Goal: Information Seeking & Learning: Learn about a topic

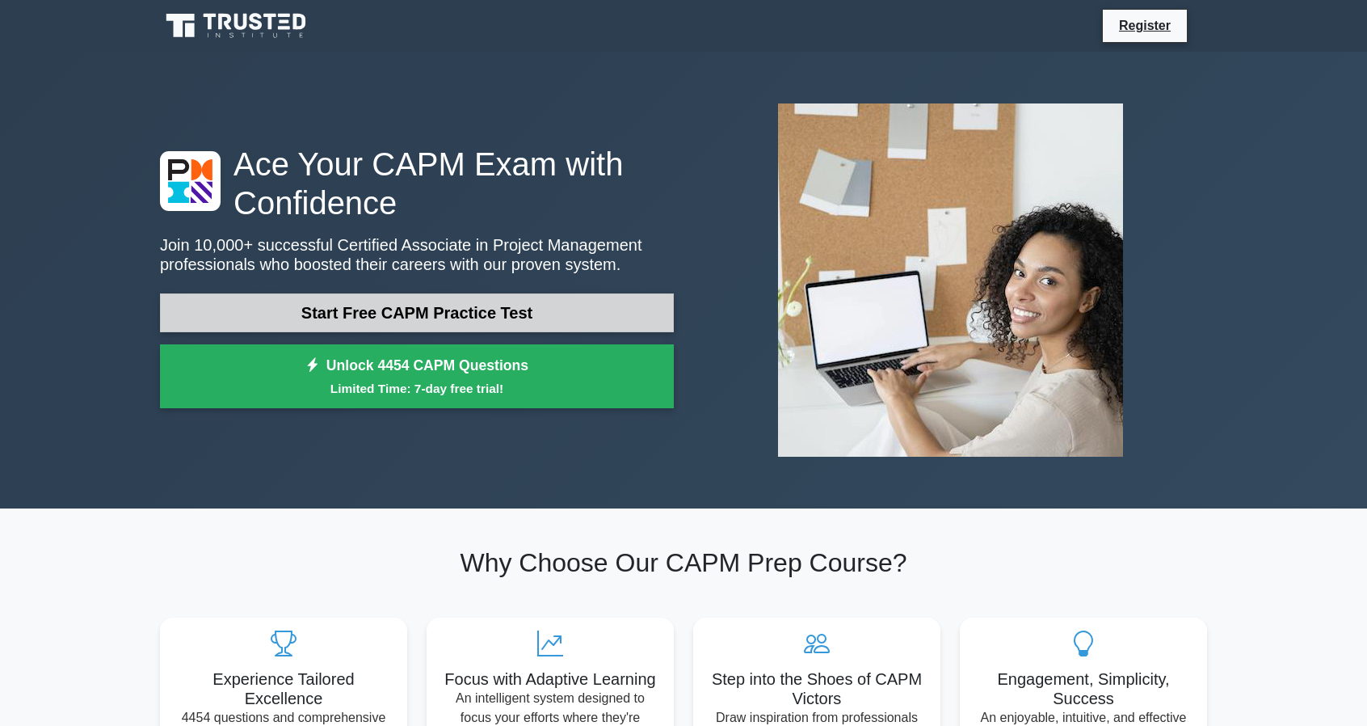
drag, startPoint x: 0, startPoint y: 0, endPoint x: 448, endPoint y: 306, distance: 542.0
click at [448, 306] on link "Start Free CAPM Practice Test" at bounding box center [417, 312] width 514 height 39
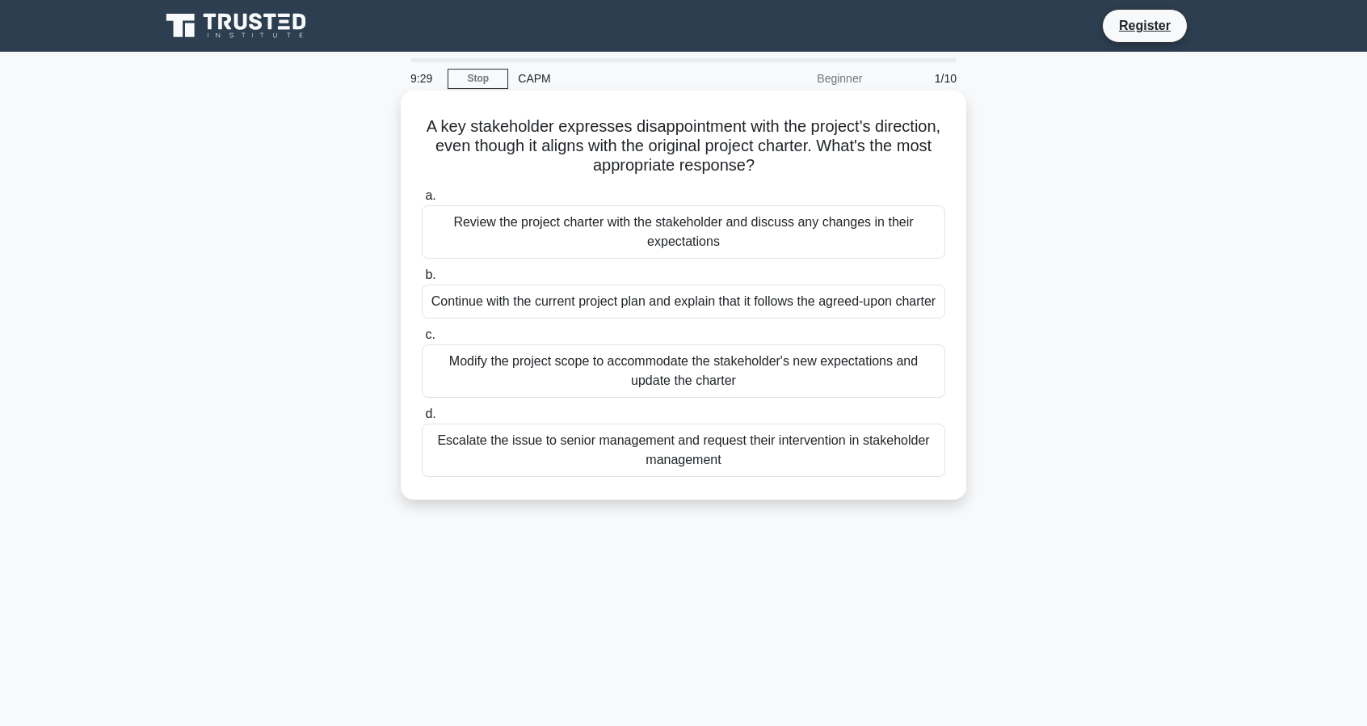
click at [529, 242] on div "Review the project charter with the stakeholder and discuss any changes in thei…" at bounding box center [684, 231] width 524 height 53
click at [422, 201] on input "a. Review the project charter with the stakeholder and discuss any changes in t…" at bounding box center [422, 196] width 0 height 11
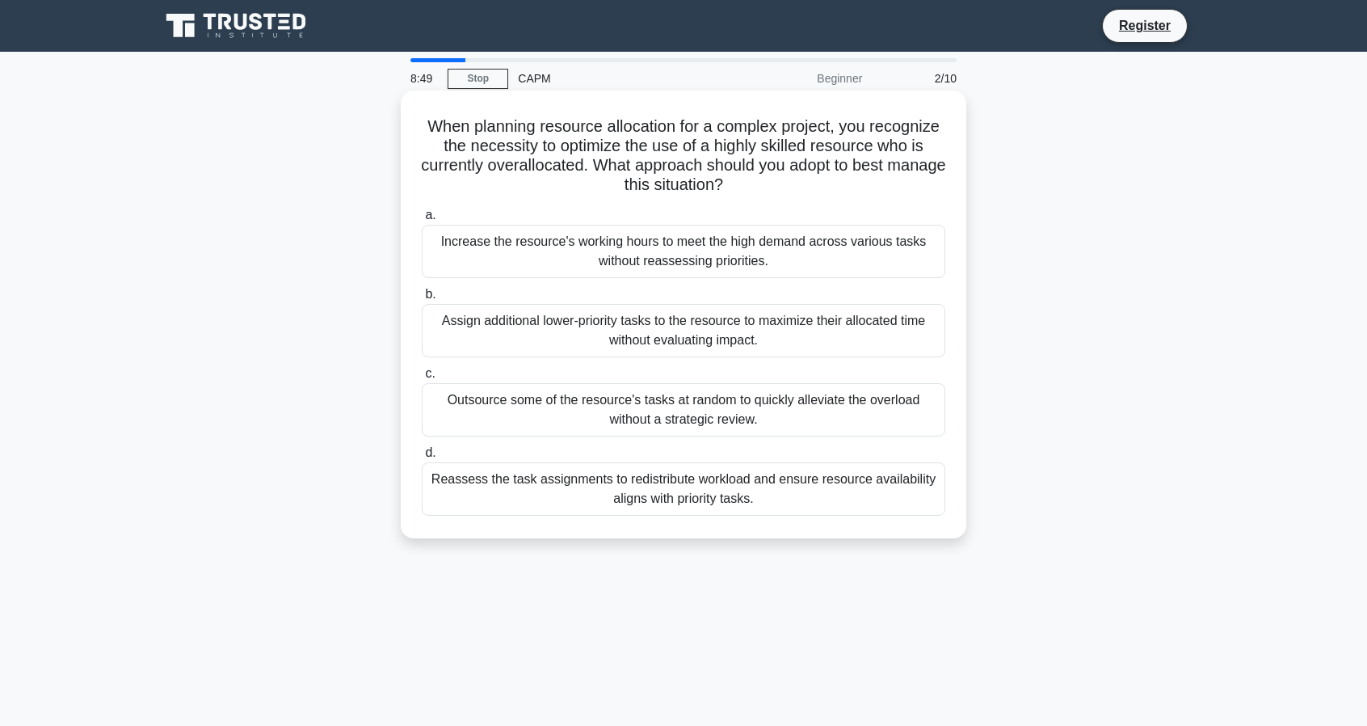
click at [600, 498] on div "Reassess the task assignments to redistribute workload and ensure resource avai…" at bounding box center [684, 488] width 524 height 53
click at [422, 458] on input "d. Reassess the task assignments to redistribute workload and ensure resource a…" at bounding box center [422, 453] width 0 height 11
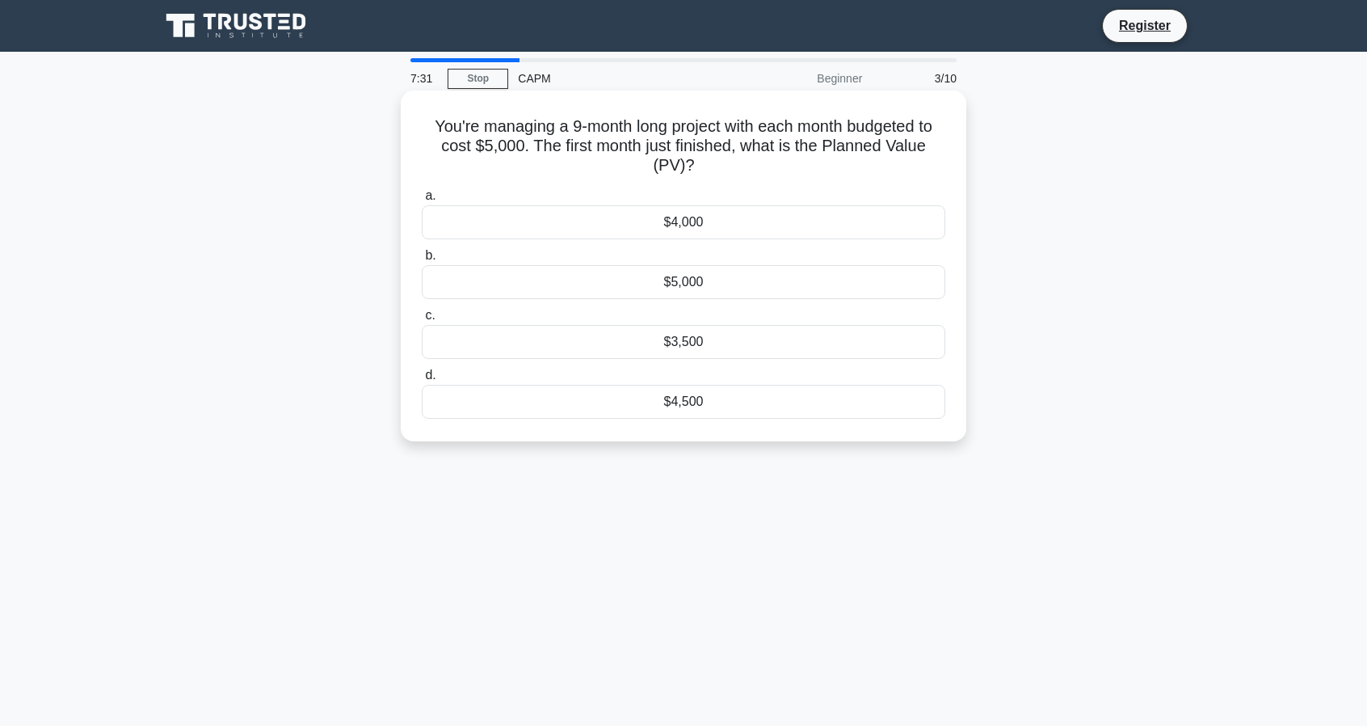
click at [662, 283] on div "$5,000" at bounding box center [684, 282] width 524 height 34
click at [422, 261] on input "b. $5,000" at bounding box center [422, 256] width 0 height 11
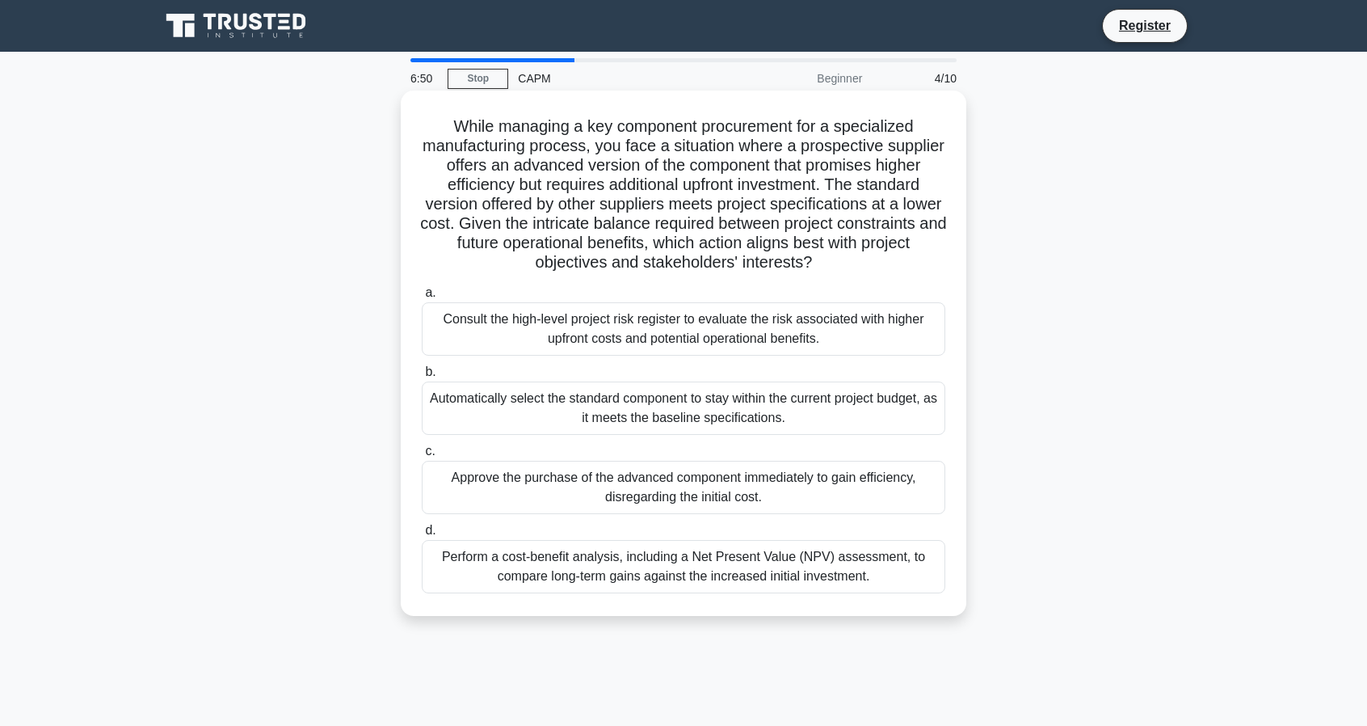
click at [620, 575] on div "Perform a cost-benefit analysis, including a Net Present Value (NPV) assessment…" at bounding box center [684, 566] width 524 height 53
click at [422, 536] on input "d. Perform a cost-benefit analysis, including a Net Present Value (NPV) assessm…" at bounding box center [422, 530] width 0 height 11
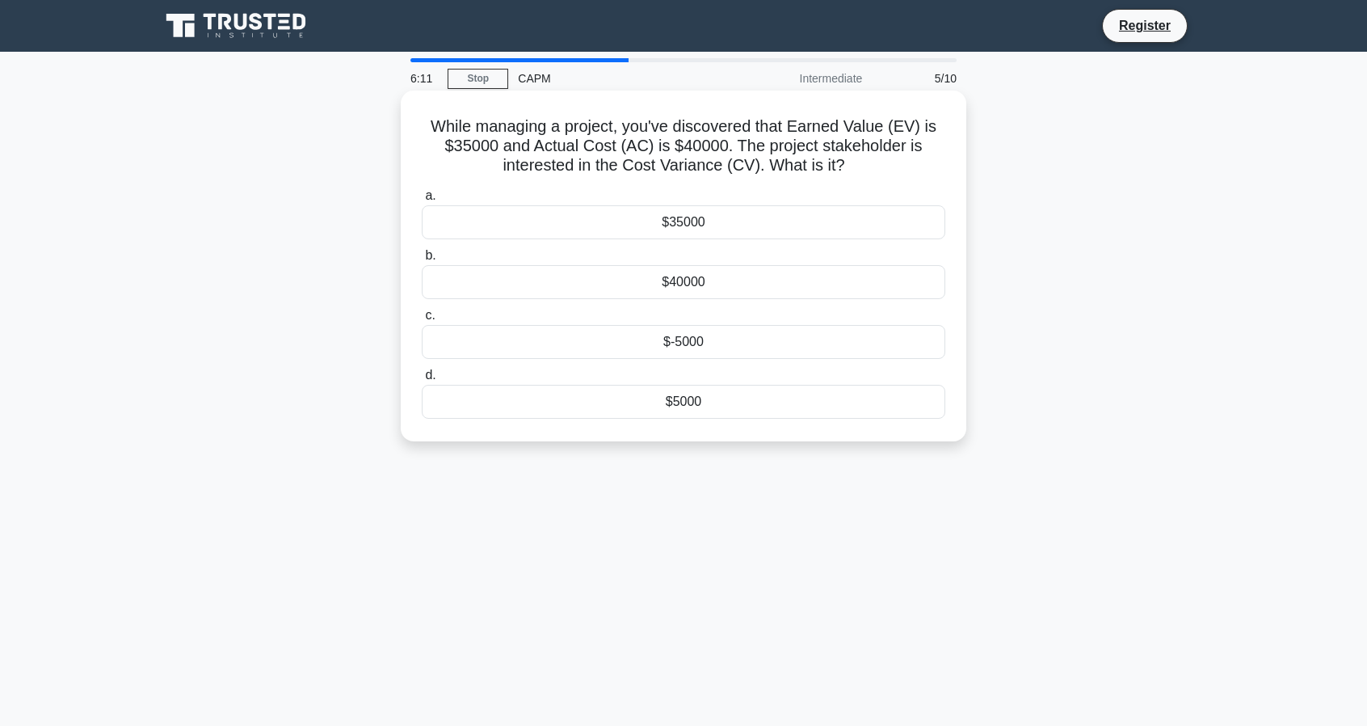
click at [694, 348] on div "$-5000" at bounding box center [684, 342] width 524 height 34
click at [422, 321] on input "c. $-5000" at bounding box center [422, 315] width 0 height 11
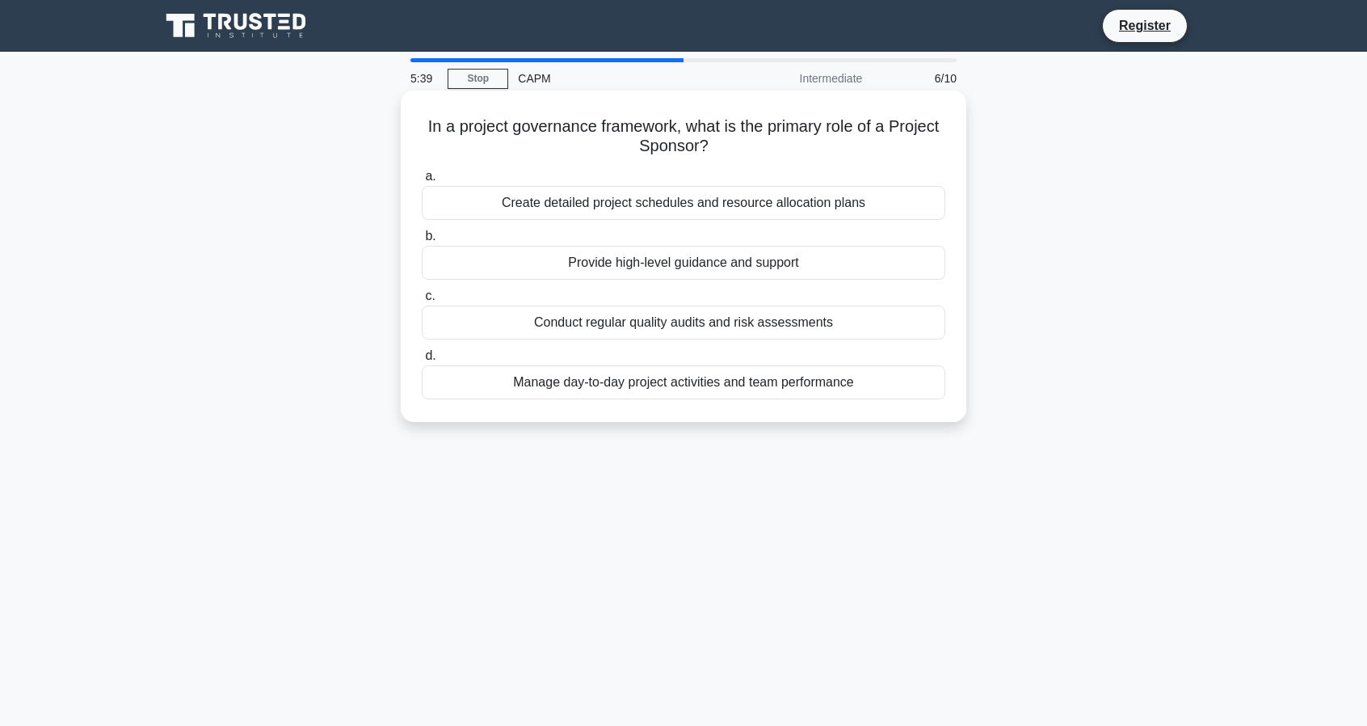
click at [811, 261] on div "Provide high-level guidance and support" at bounding box center [684, 263] width 524 height 34
click at [422, 242] on input "b. Provide high-level guidance and support" at bounding box center [422, 236] width 0 height 11
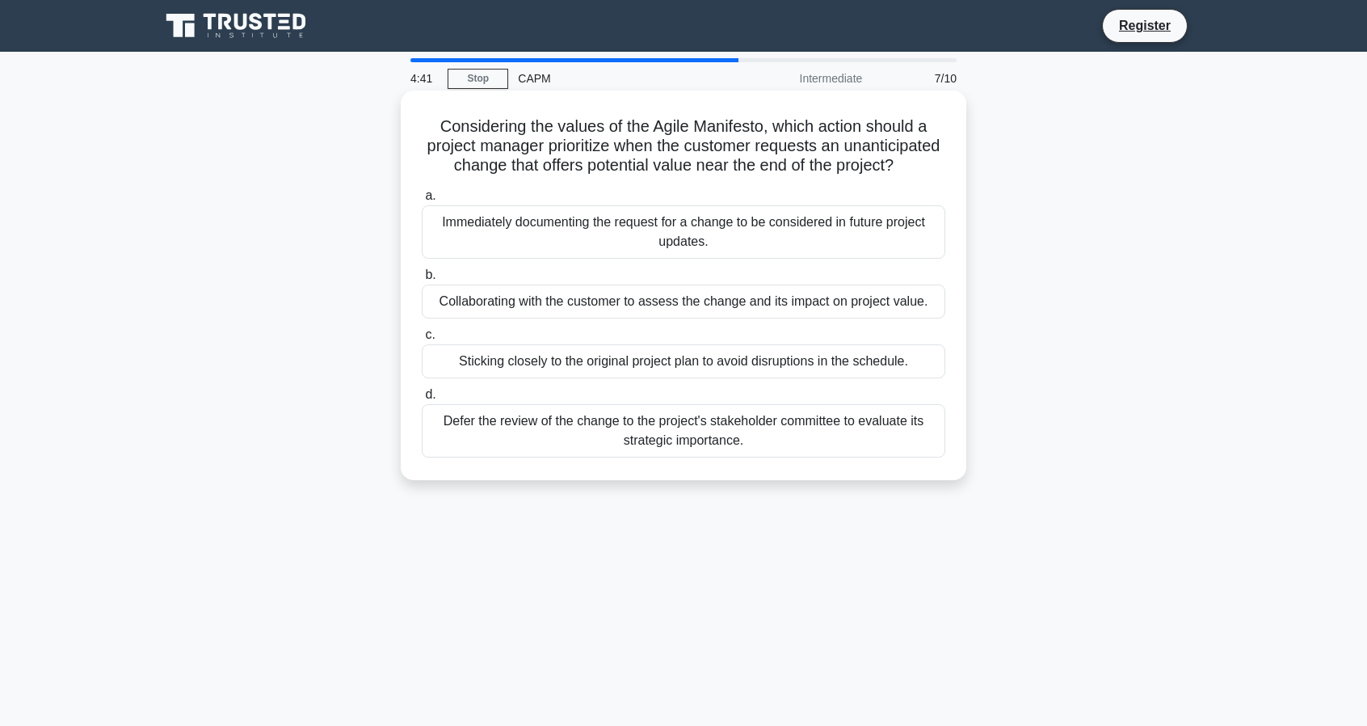
click at [855, 318] on div "Collaborating with the customer to assess the change and its impact on project …" at bounding box center [684, 301] width 524 height 34
click at [422, 280] on input "b. Collaborating with the customer to assess the change and its impact on proje…" at bounding box center [422, 275] width 0 height 11
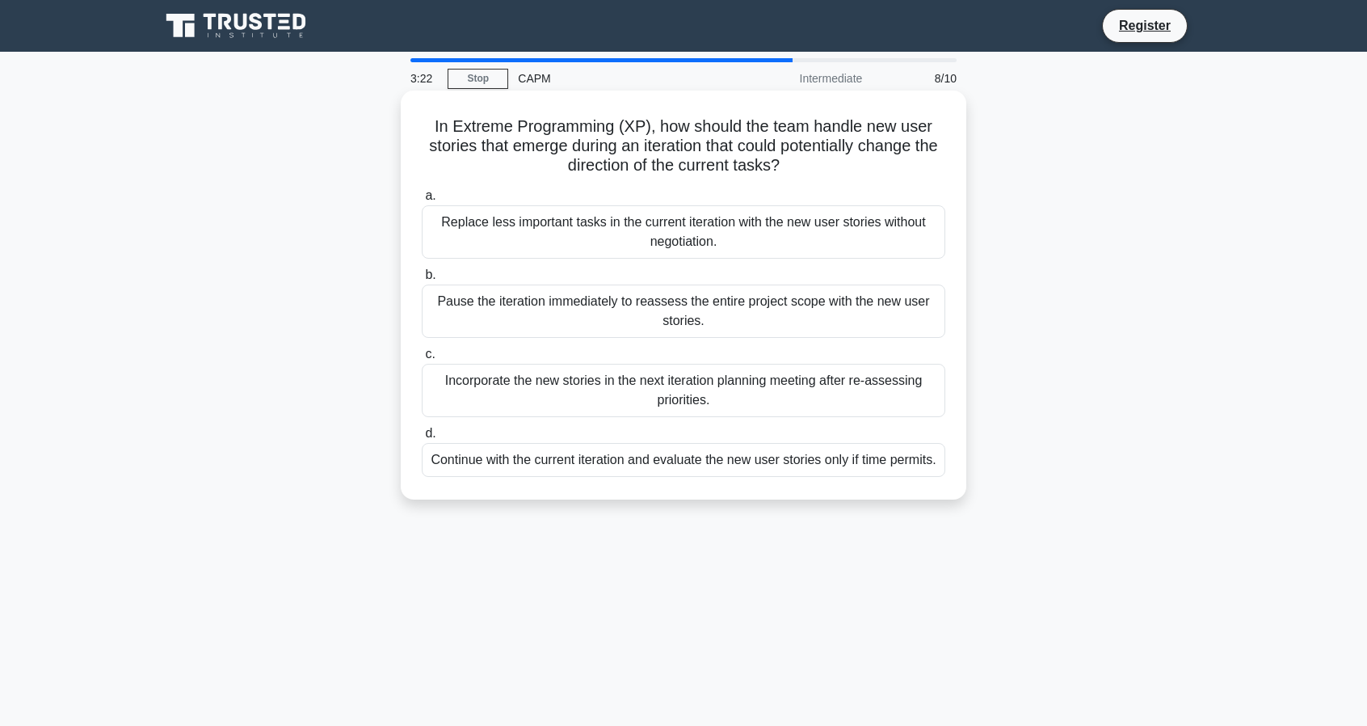
click at [670, 302] on div "Pause the iteration immediately to reassess the entire project scope with the n…" at bounding box center [684, 310] width 524 height 53
click at [422, 280] on input "b. Pause the iteration immediately to reassess the entire project scope with th…" at bounding box center [422, 275] width 0 height 11
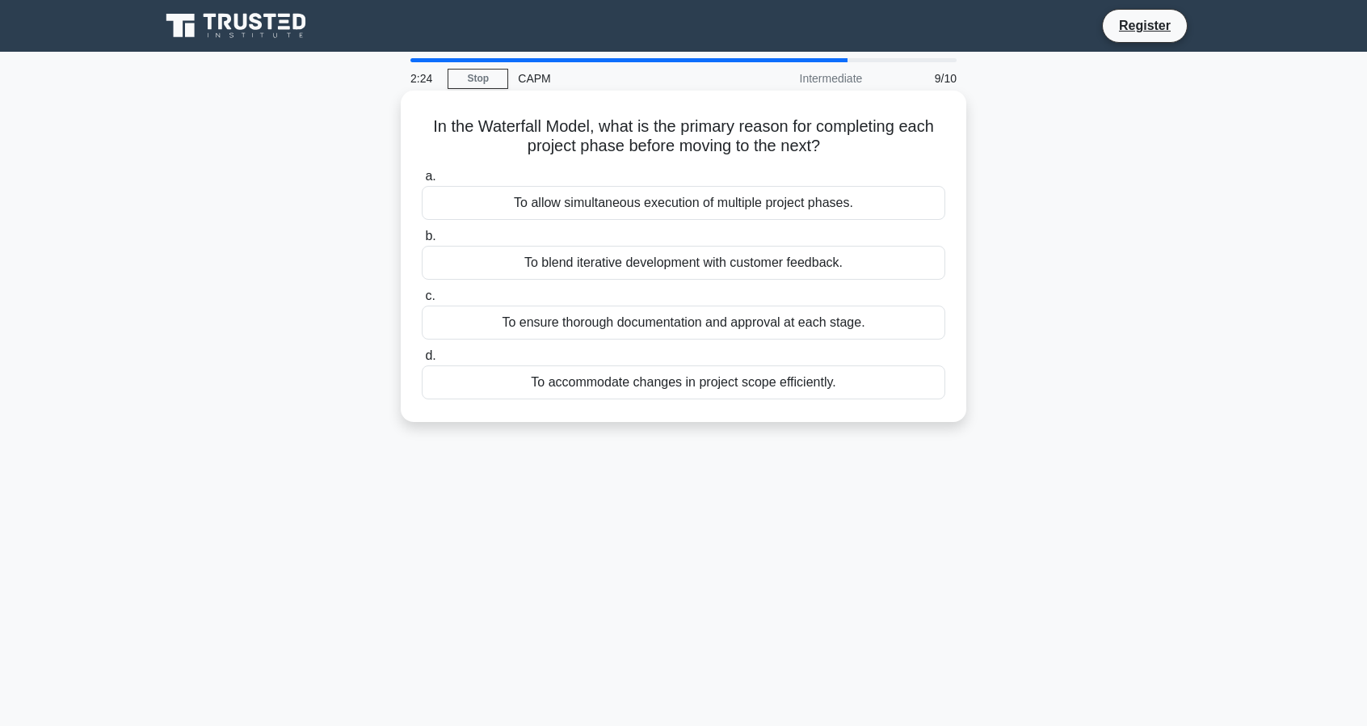
click at [670, 314] on div "To ensure thorough documentation and approval at each stage." at bounding box center [684, 323] width 524 height 34
click at [422, 301] on input "c. To ensure thorough documentation and approval at each stage." at bounding box center [422, 296] width 0 height 11
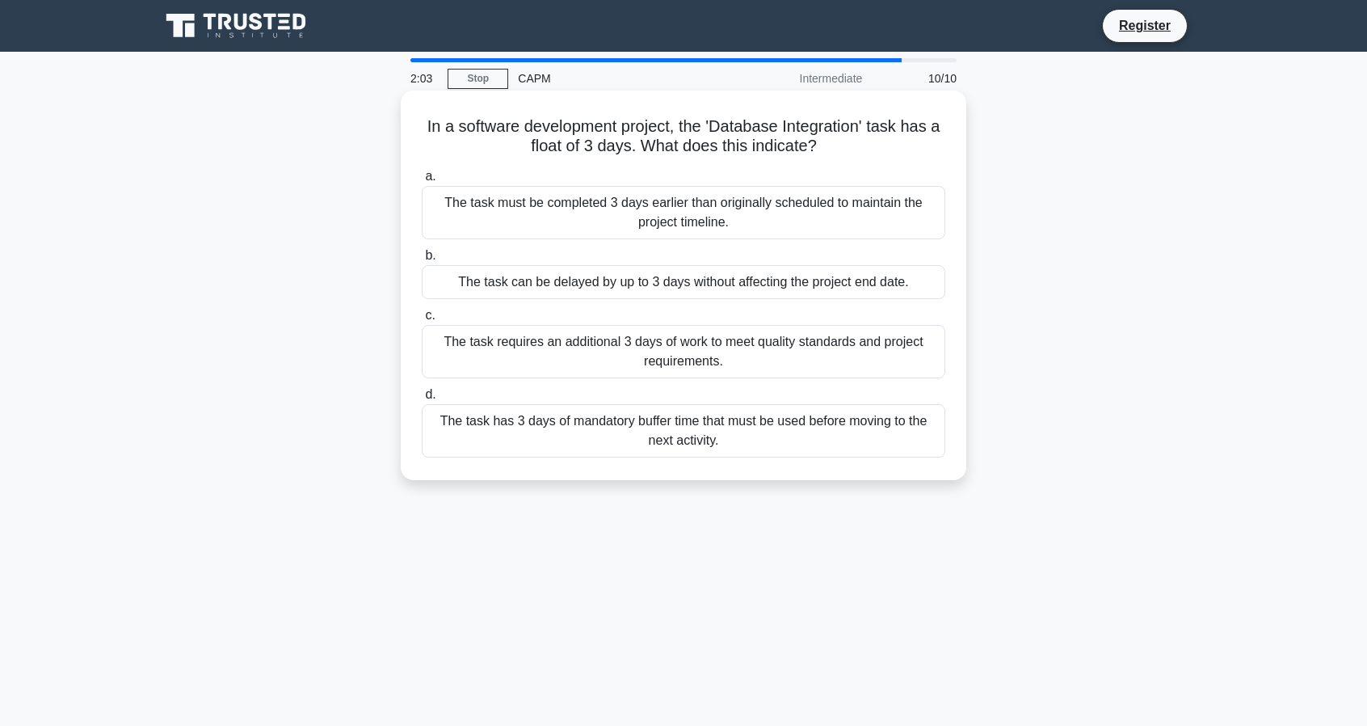
click at [655, 287] on div "The task can be delayed by up to 3 days without affecting the project end date." at bounding box center [684, 282] width 524 height 34
click at [422, 261] on input "b. The task can be delayed by up to 3 days without affecting the project end da…" at bounding box center [422, 256] width 0 height 11
